Goal: Task Accomplishment & Management: Complete application form

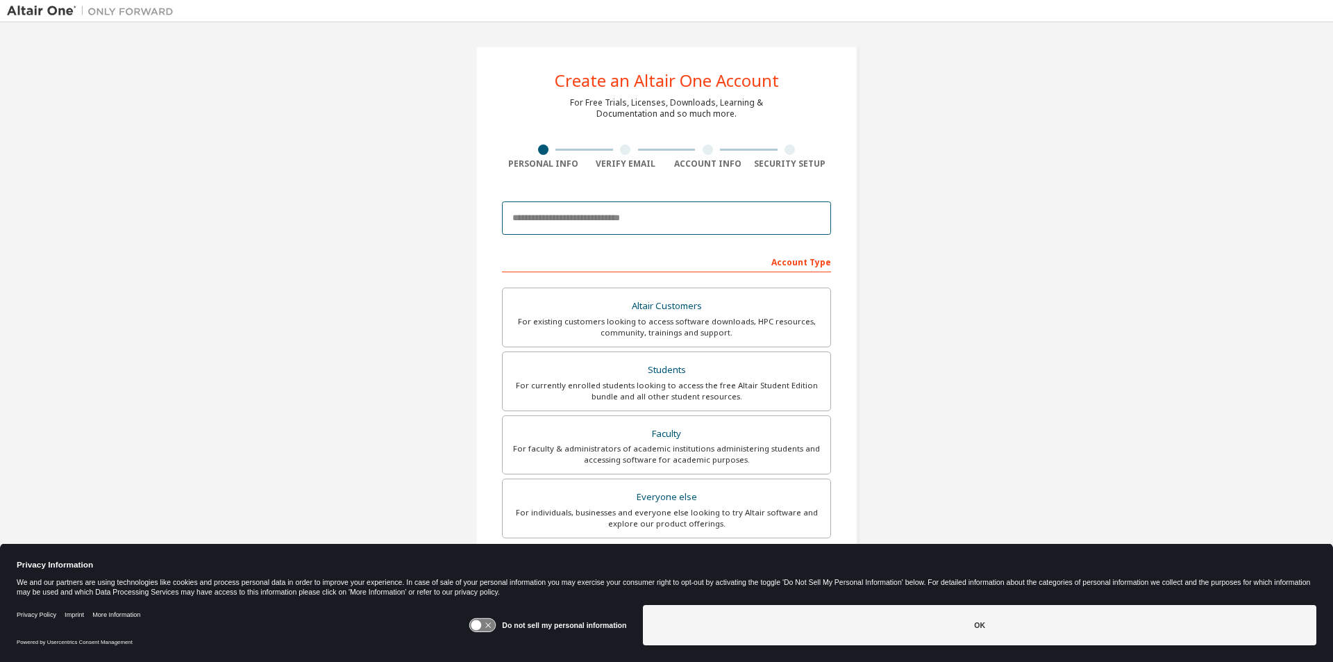
click at [565, 222] on input "email" at bounding box center [666, 217] width 329 height 33
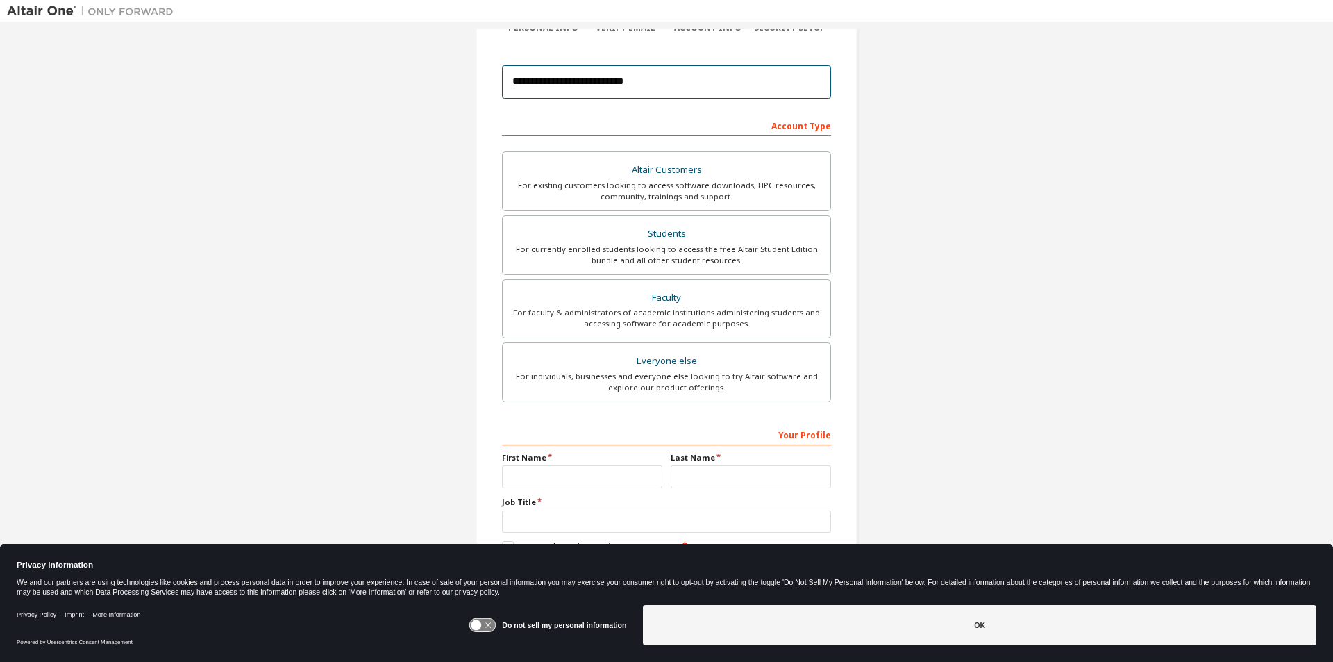
scroll to position [139, 0]
type input "**********"
click at [653, 235] on div "Students" at bounding box center [666, 230] width 311 height 19
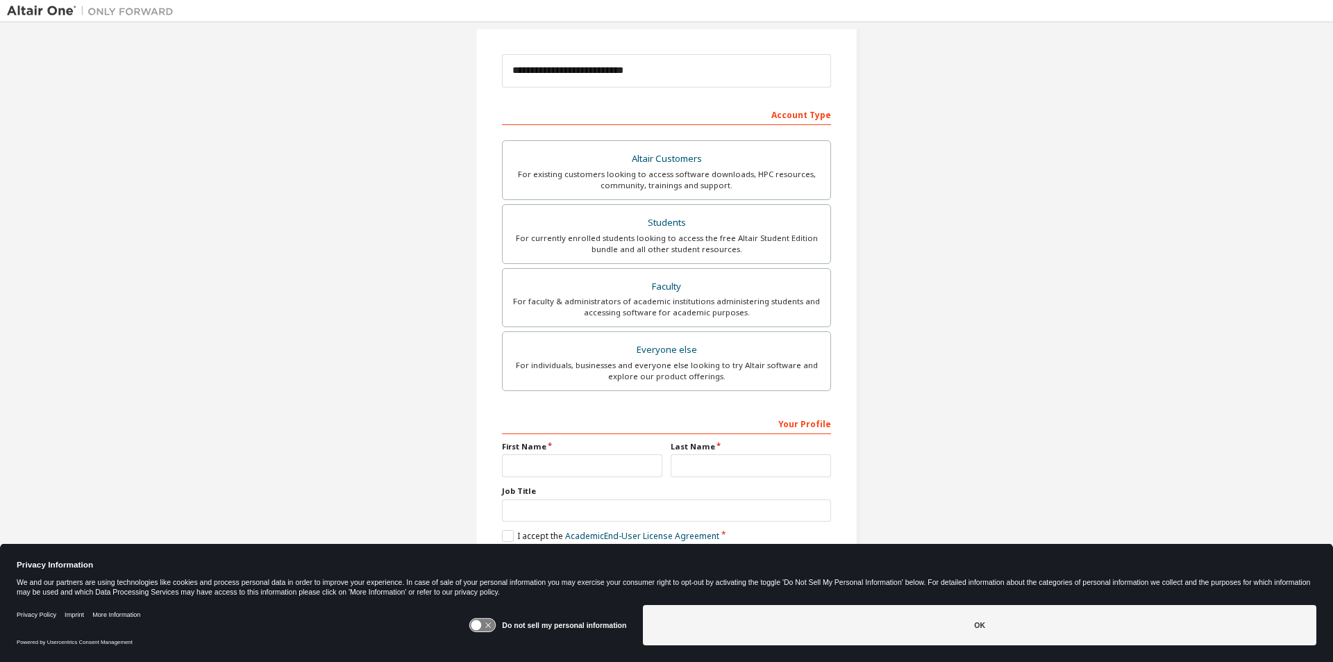
scroll to position [150, 0]
click at [523, 456] on input "text" at bounding box center [582, 462] width 160 height 23
type input "****"
click at [721, 458] on input "text" at bounding box center [751, 462] width 160 height 23
type input "******"
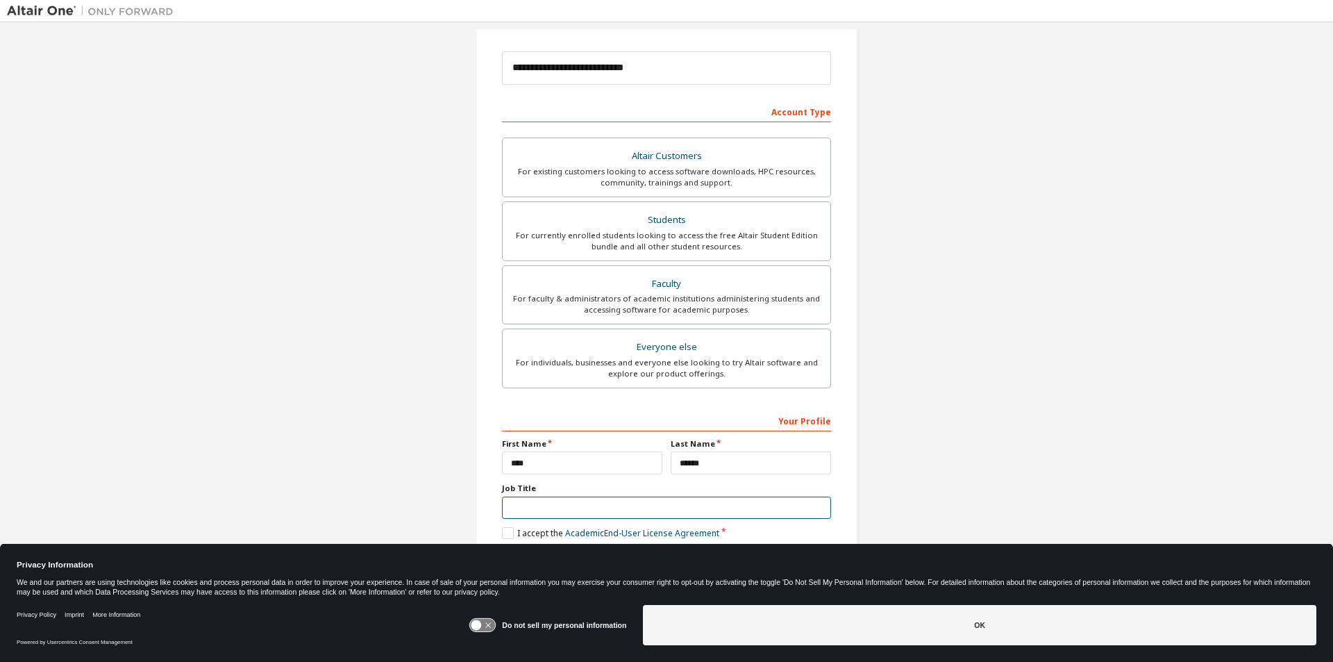
click at [577, 517] on input "text" at bounding box center [666, 507] width 329 height 23
type input "*******"
click at [505, 532] on label "I accept the Academic End-User License Agreement" at bounding box center [610, 533] width 217 height 12
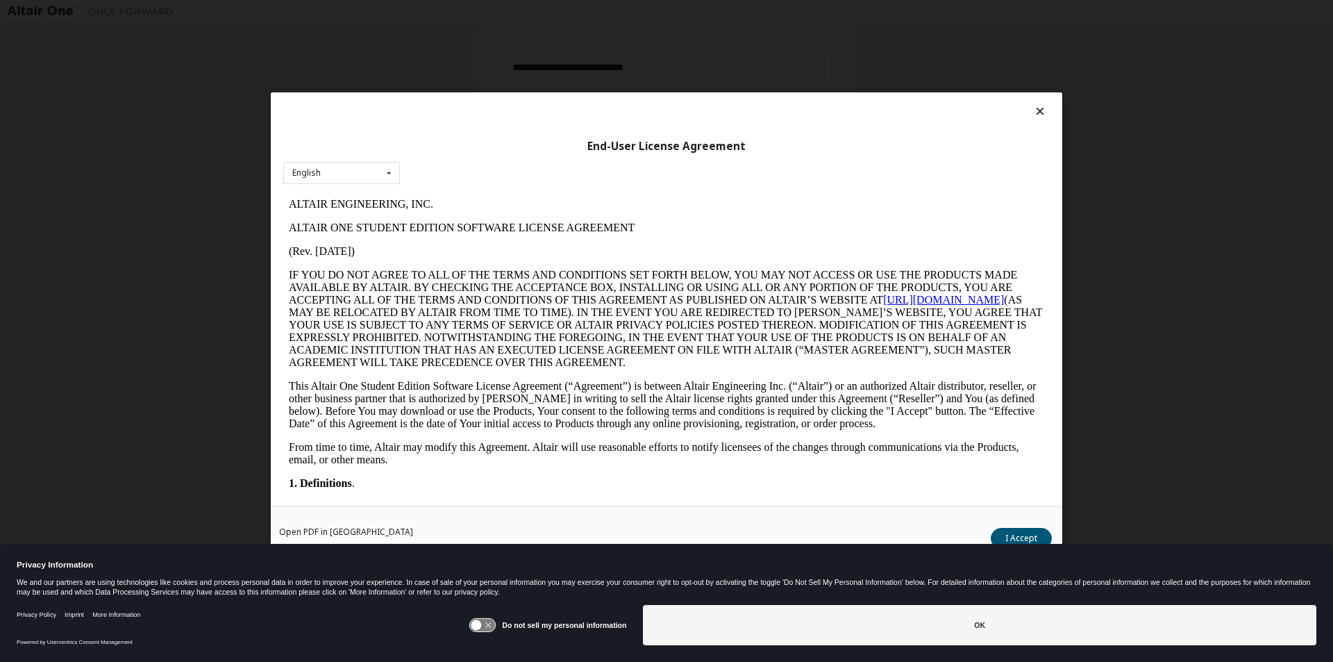
scroll to position [0, 0]
click at [1025, 530] on button "I Accept" at bounding box center [1021, 538] width 61 height 21
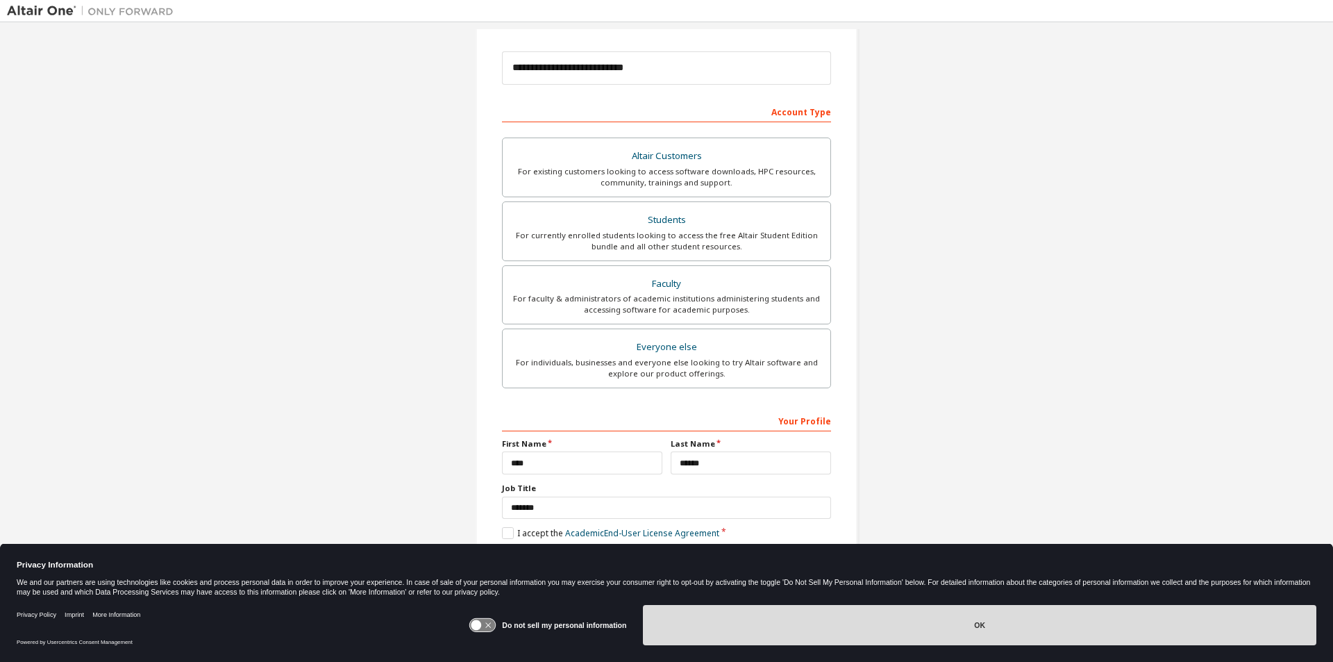
click at [935, 629] on button "OK" at bounding box center [979, 625] width 673 height 40
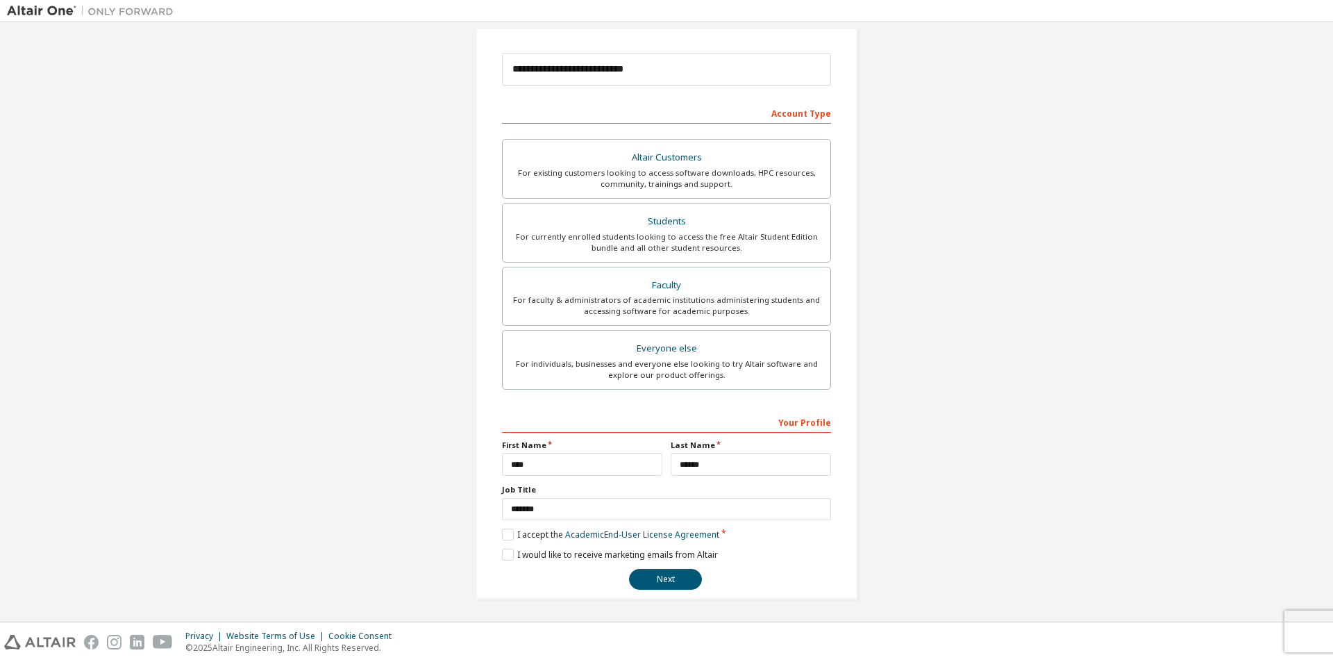
scroll to position [150, 0]
click at [680, 578] on button "Next" at bounding box center [665, 577] width 73 height 21
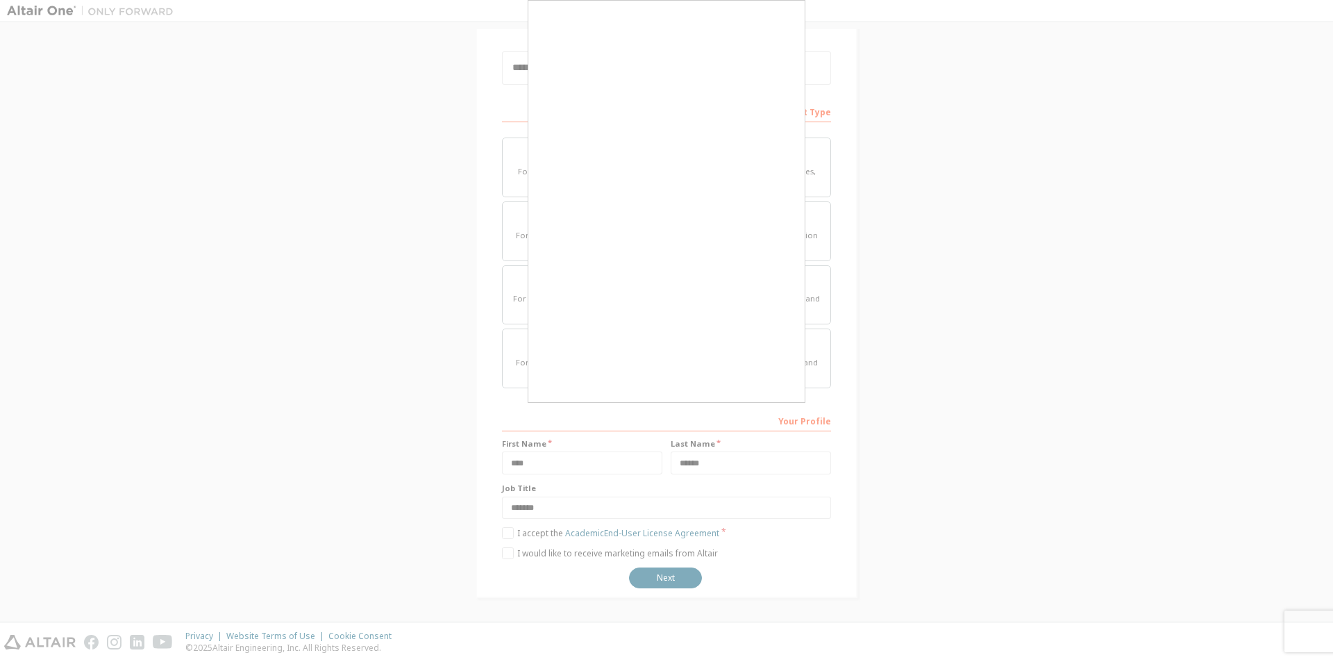
click at [668, 578] on div at bounding box center [666, 331] width 1333 height 662
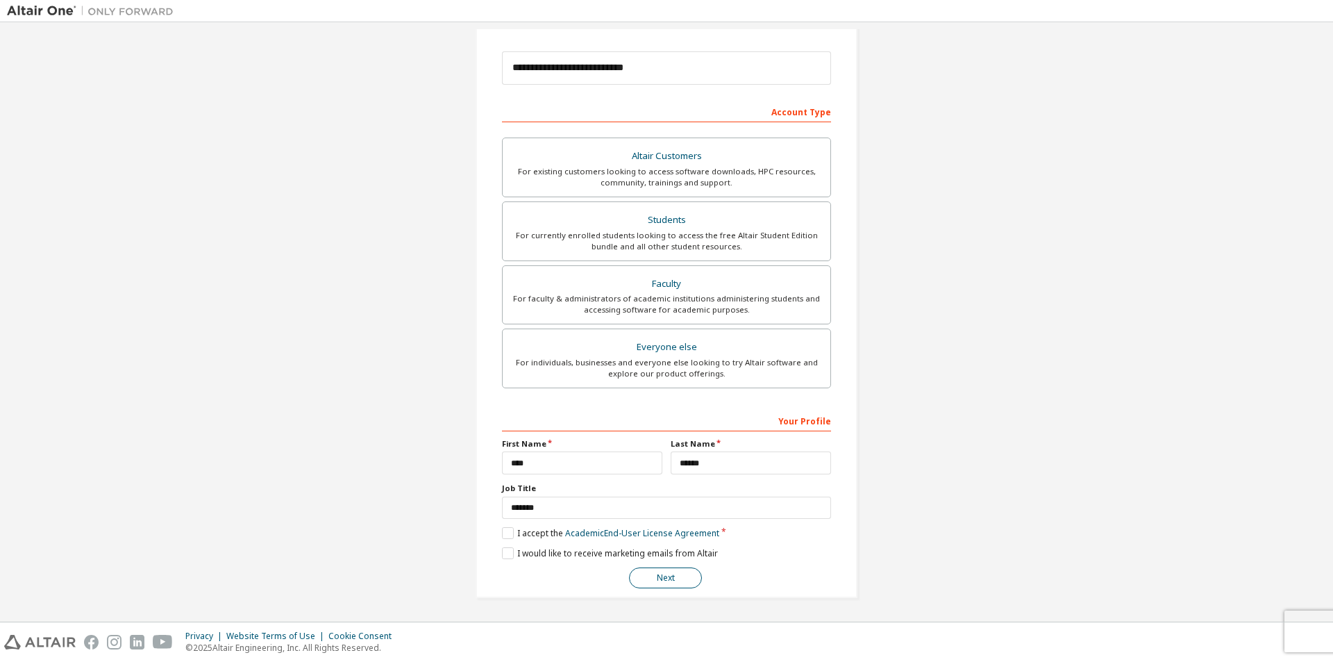
click at [670, 583] on button "Next" at bounding box center [665, 577] width 73 height 21
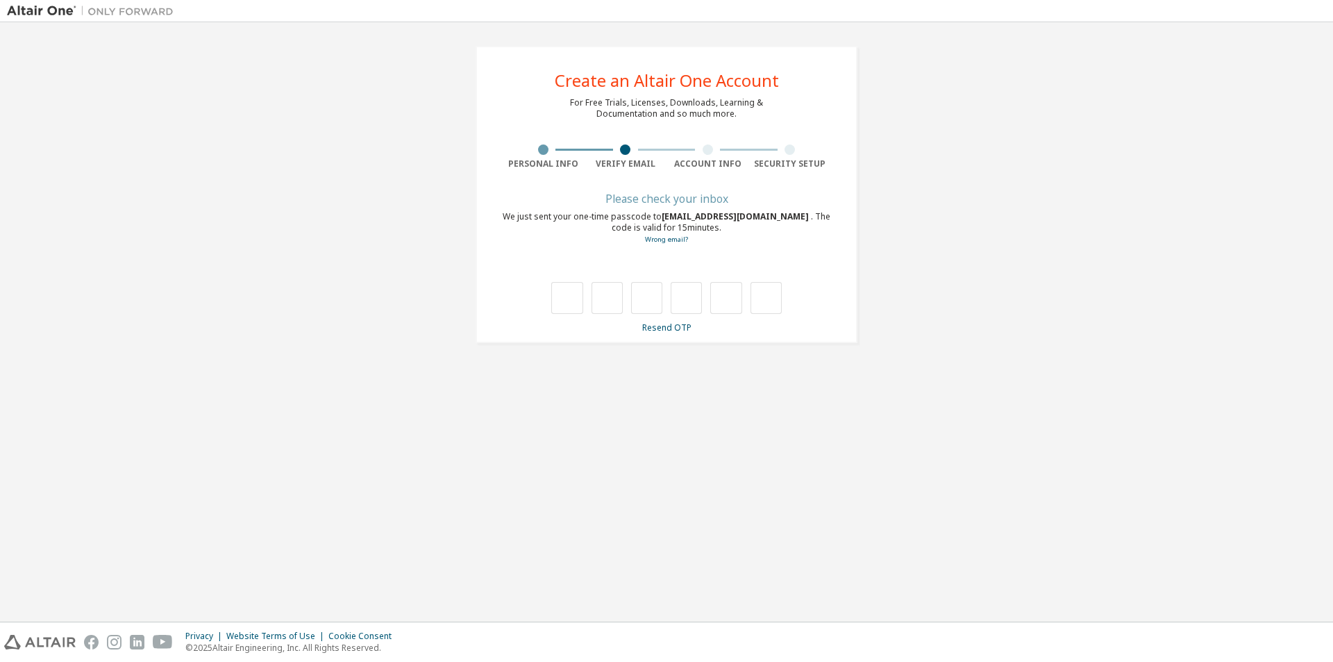
scroll to position [0, 0]
type input "*"
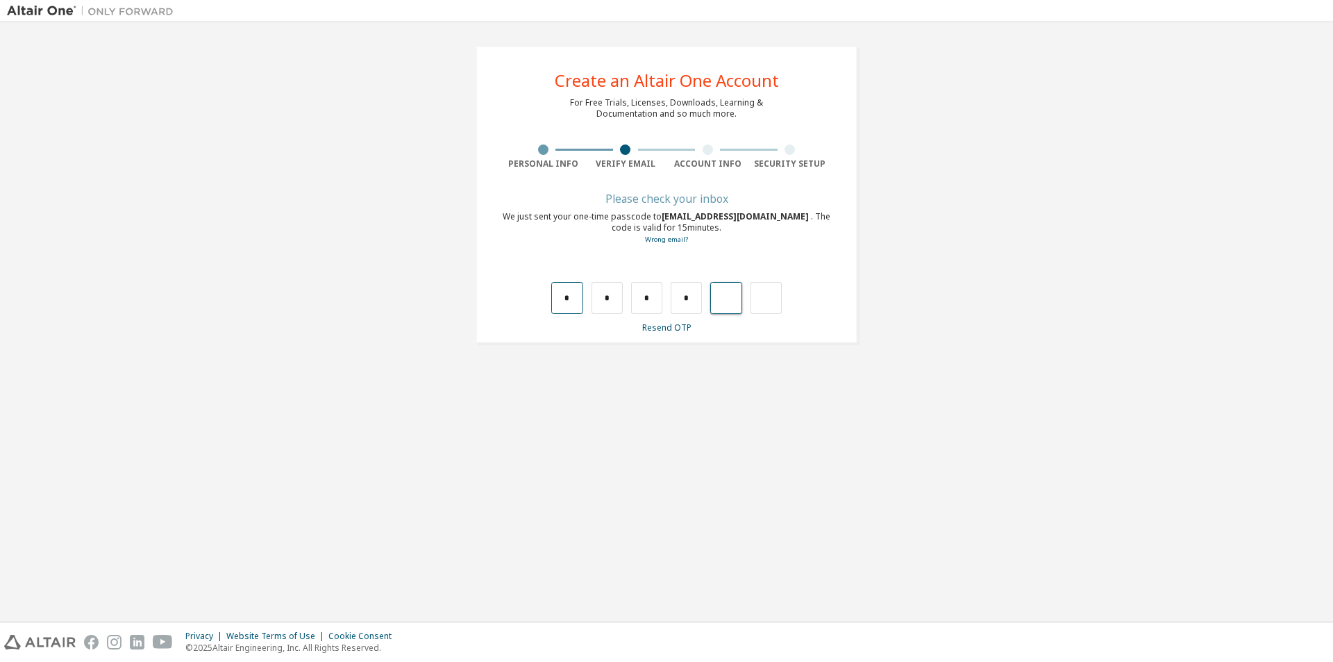
type input "*"
